Goal: Navigation & Orientation: Find specific page/section

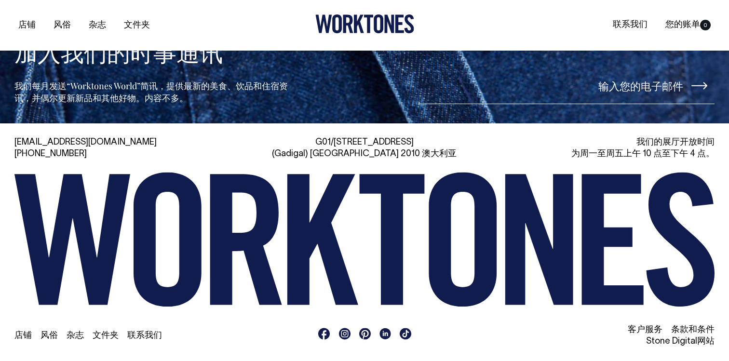
scroll to position [6622, 0]
click at [143, 26] on font "文件夹" at bounding box center [137, 25] width 26 height 8
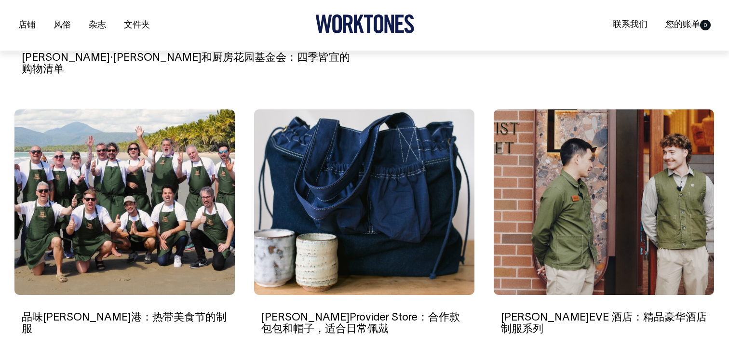
scroll to position [579, 0]
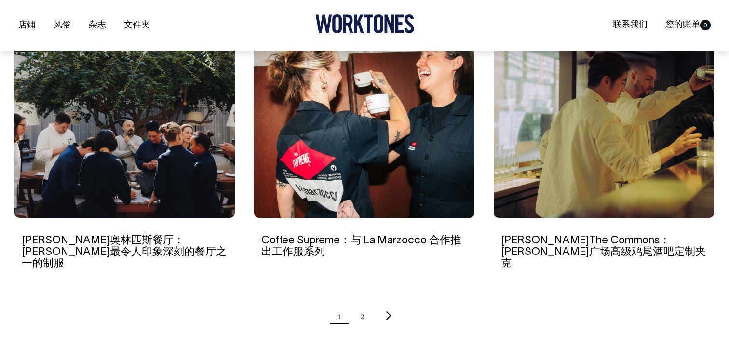
click at [577, 145] on img at bounding box center [603, 125] width 220 height 186
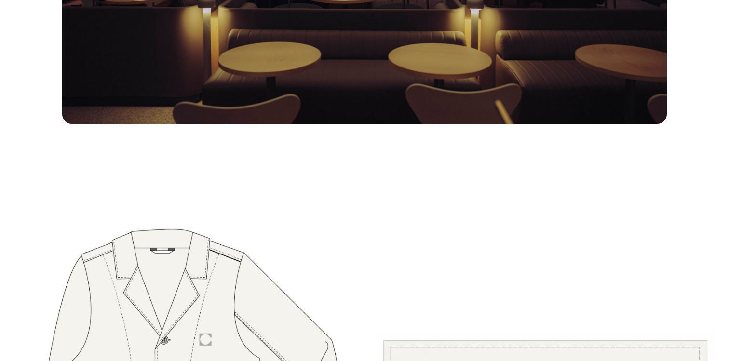
scroll to position [2518, 0]
